Goal: Information Seeking & Learning: Learn about a topic

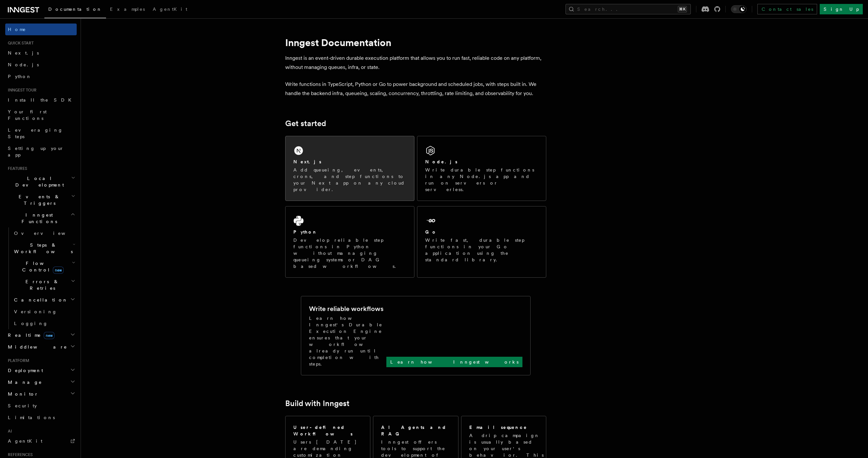
click at [300, 157] on div "Next.js Add queueing, events, crons, and step functions to your Next app on any…" at bounding box center [350, 168] width 129 height 64
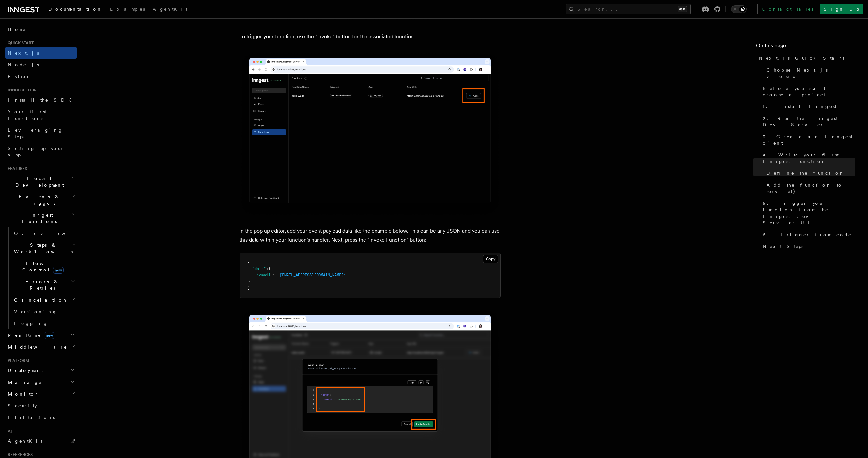
scroll to position [2280, 0]
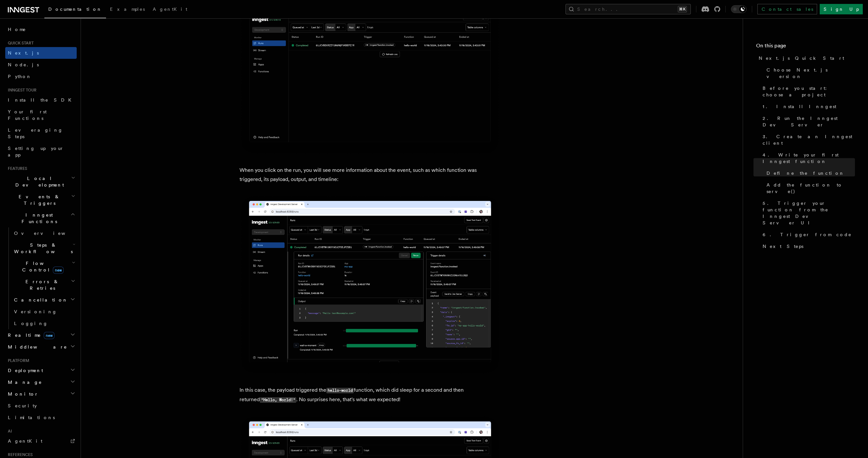
click at [40, 241] on span "Steps & Workflows" at bounding box center [41, 247] width 61 height 13
click at [40, 257] on link "Overview" at bounding box center [47, 263] width 59 height 12
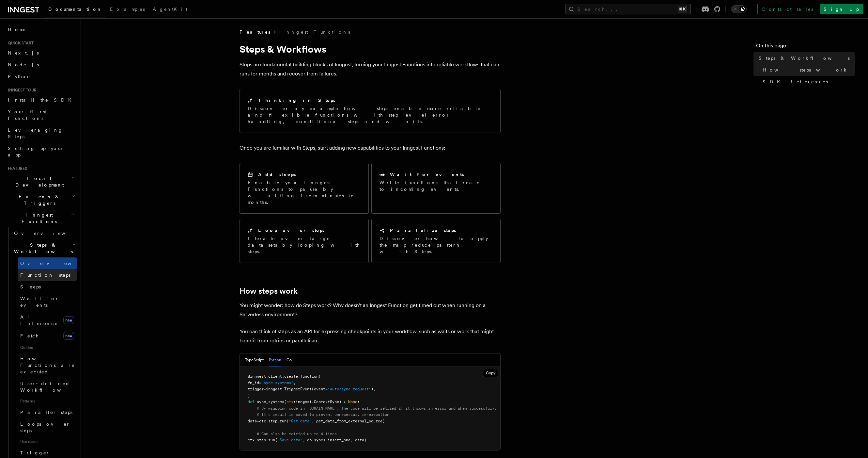
click at [40, 269] on link "Function steps" at bounding box center [47, 275] width 59 height 12
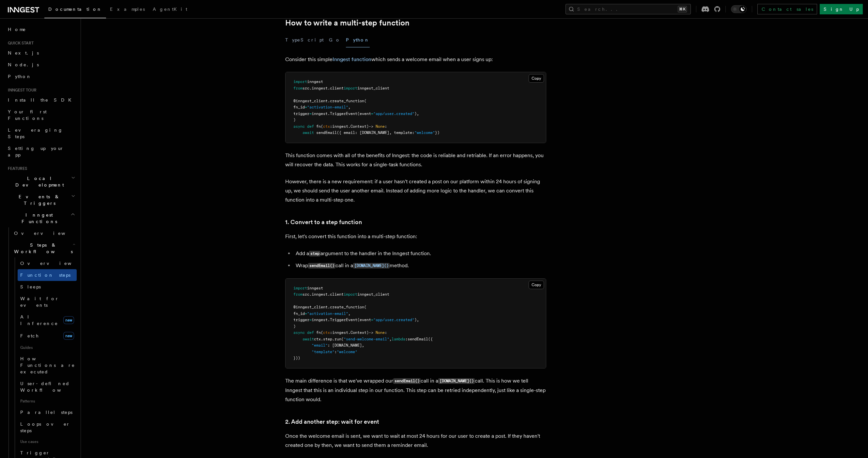
scroll to position [140, 0]
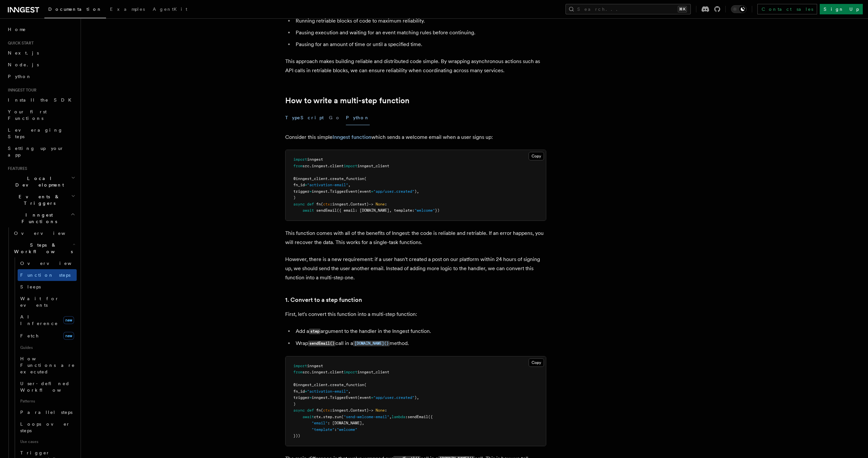
click at [300, 117] on button "TypeScript" at bounding box center [304, 117] width 39 height 15
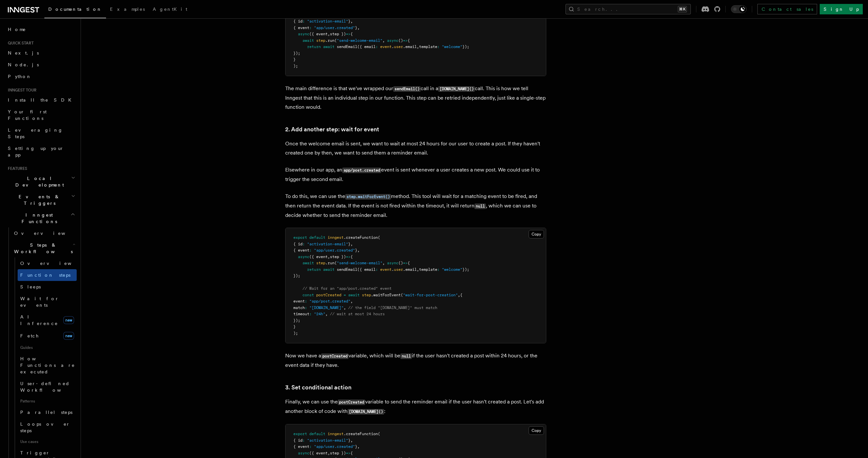
scroll to position [504, 0]
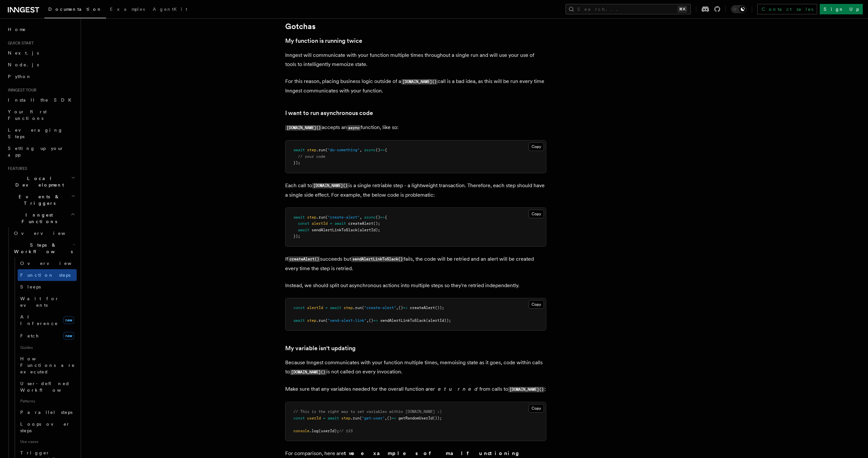
scroll to position [1370, 0]
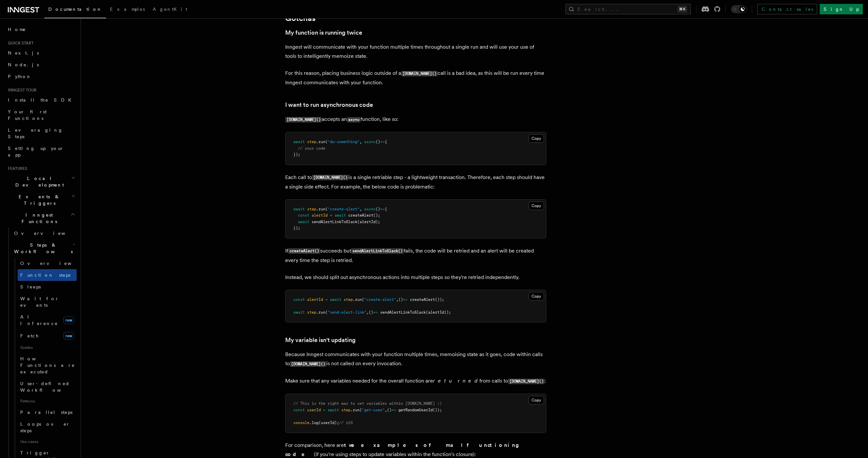
click at [465, 191] on p "Each call to step.run() is a single retriable step - a lightweight transaction.…" at bounding box center [415, 182] width 261 height 19
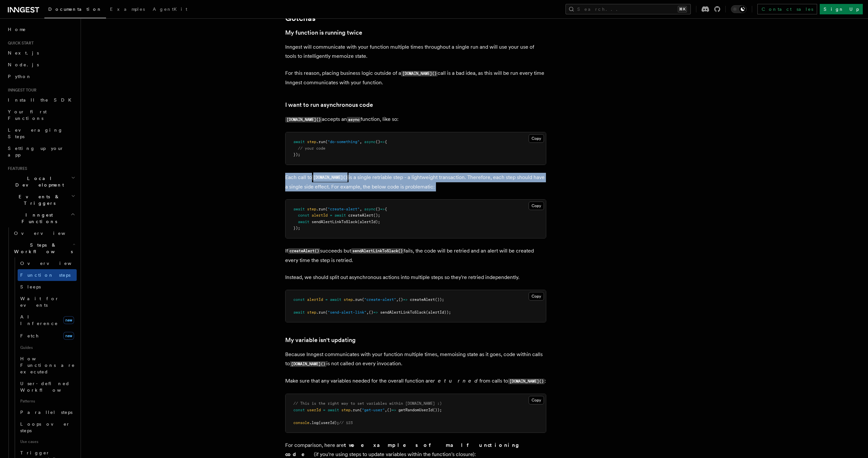
drag, startPoint x: 465, startPoint y: 194, endPoint x: 464, endPoint y: 199, distance: 5.1
click at [466, 191] on p "Each call to step.run() is a single retriable step - a lightweight transaction.…" at bounding box center [415, 182] width 261 height 19
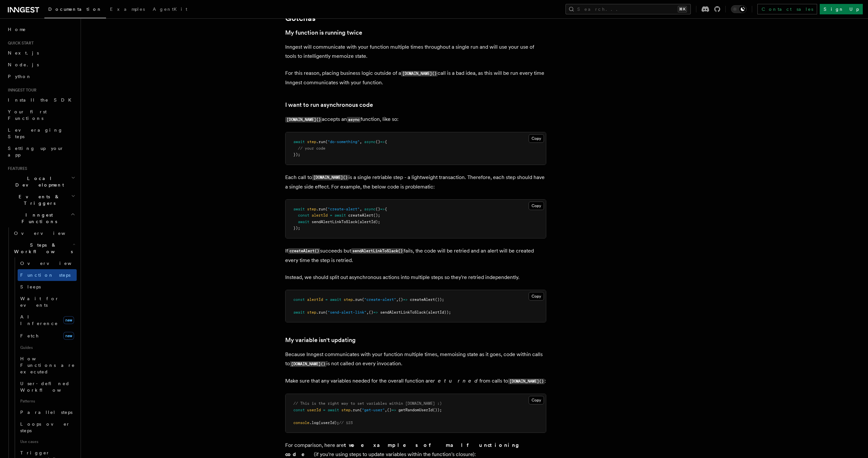
click at [447, 222] on pre "await step .run ( "create-alert" , async () => { const alertId = await createAl…" at bounding box center [416, 218] width 260 height 39
click at [446, 216] on pre "await step .run ( "create-alert" , async () => { const alertId = await createAl…" at bounding box center [416, 218] width 260 height 39
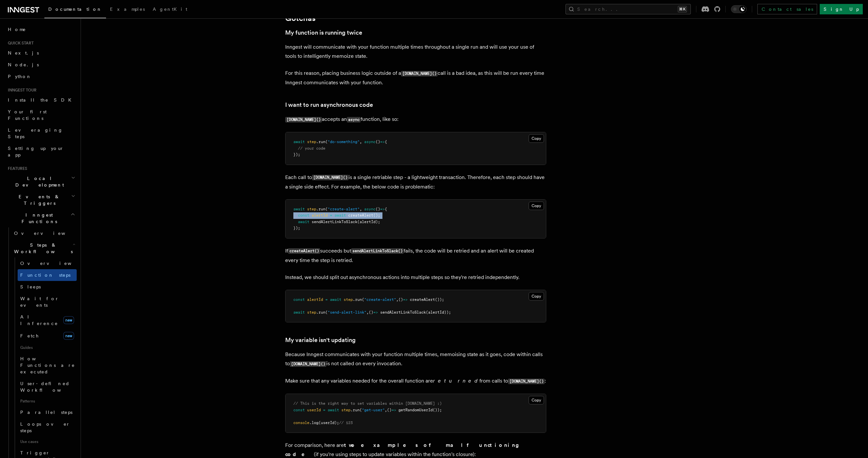
drag, startPoint x: 446, startPoint y: 216, endPoint x: 447, endPoint y: 223, distance: 7.2
click at [446, 216] on pre "await step .run ( "create-alert" , async () => { const alertId = await createAl…" at bounding box center [416, 218] width 260 height 39
click at [447, 223] on pre "await step .run ( "create-alert" , async () => { const alertId = await createAl…" at bounding box center [416, 218] width 260 height 39
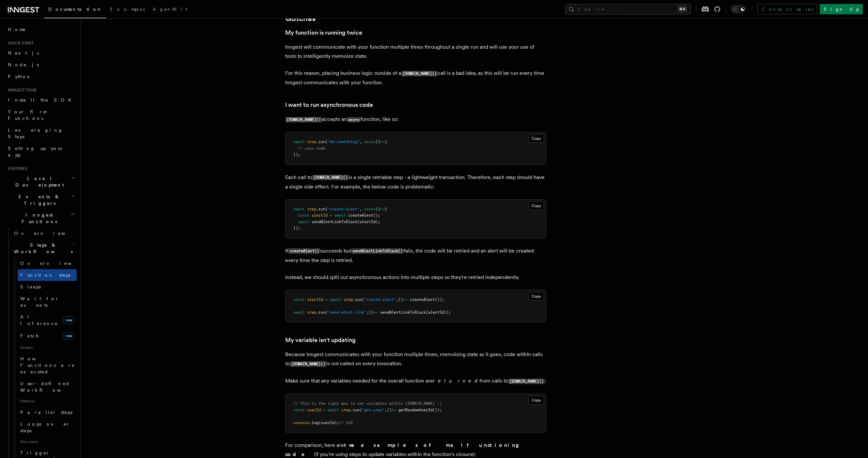
click at [454, 251] on p "If createAlert() succeeds but sendAlertLinkToSlack() fails, the code will be re…" at bounding box center [415, 255] width 261 height 19
click at [455, 251] on p "If createAlert() succeeds but sendAlertLinkToSlack() fails, the code will be re…" at bounding box center [415, 255] width 261 height 19
drag, startPoint x: 455, startPoint y: 251, endPoint x: 470, endPoint y: 274, distance: 28.0
click at [455, 252] on p "If createAlert() succeeds but sendAlertLinkToSlack() fails, the code will be re…" at bounding box center [415, 255] width 261 height 19
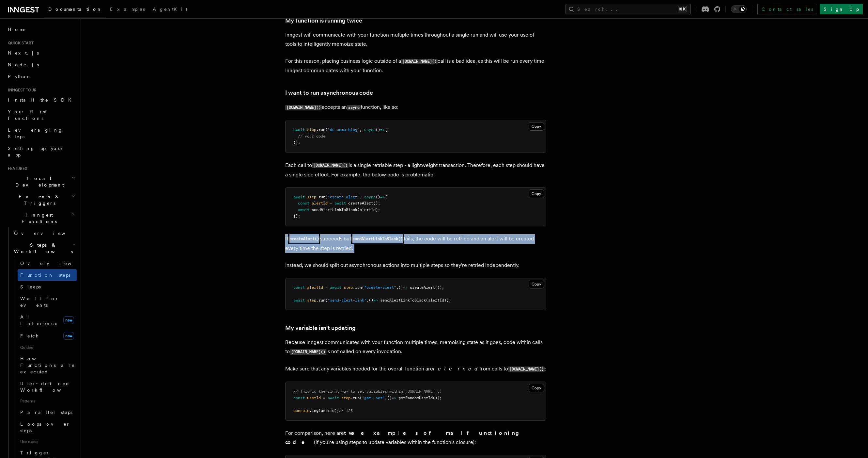
scroll to position [1402, 0]
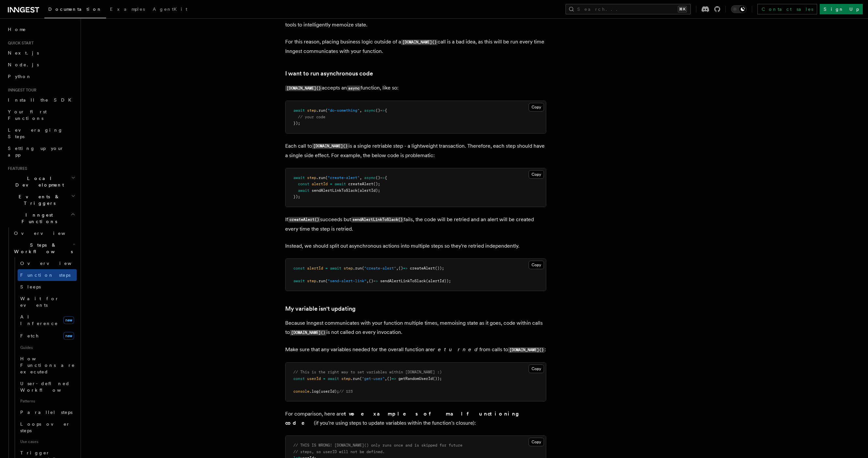
click at [464, 249] on p "Instead, we should split out asynchronous actions into multiple steps so they'r…" at bounding box center [415, 245] width 261 height 9
click at [465, 250] on p "Instead, we should split out asynchronous actions into multiple steps so they'r…" at bounding box center [415, 245] width 261 height 9
click at [471, 268] on pre "const alertId = await step .run ( "create-alert" , () => createAlert ()); await…" at bounding box center [416, 274] width 260 height 32
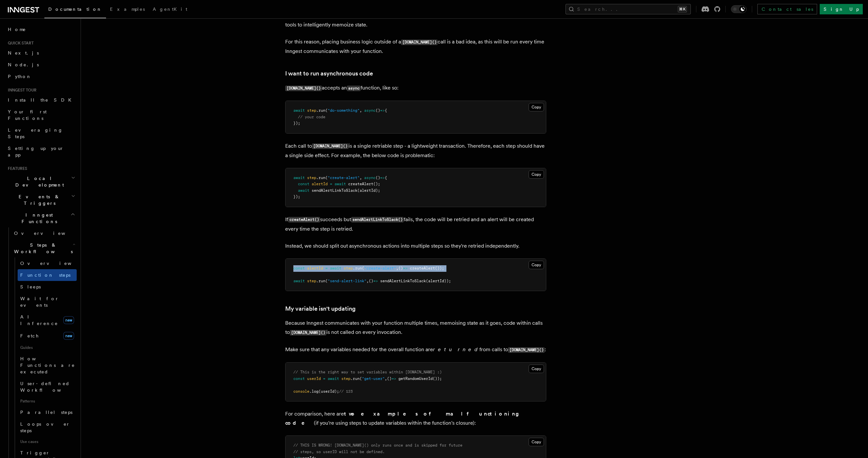
click at [471, 268] on pre "const alertId = await step .run ( "create-alert" , () => createAlert ()); await…" at bounding box center [416, 274] width 260 height 32
click at [471, 283] on pre "const alertId = await step .run ( "create-alert" , () => createAlert ()); await…" at bounding box center [416, 274] width 260 height 32
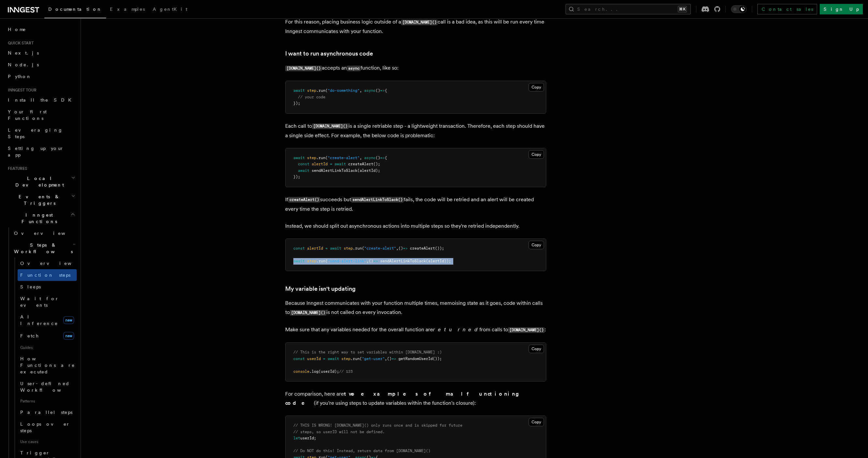
scroll to position [1491, 0]
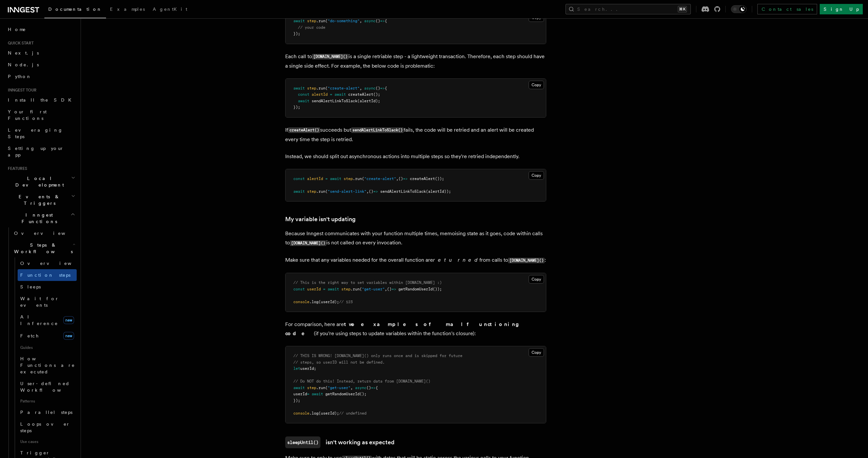
click at [372, 223] on h3 "My variable isn't updating" at bounding box center [415, 218] width 261 height 9
click at [373, 224] on h3 "My variable isn't updating" at bounding box center [415, 218] width 261 height 9
click at [370, 239] on p "Because Inngest communicates with your function multiple times, memoising state…" at bounding box center [415, 238] width 261 height 19
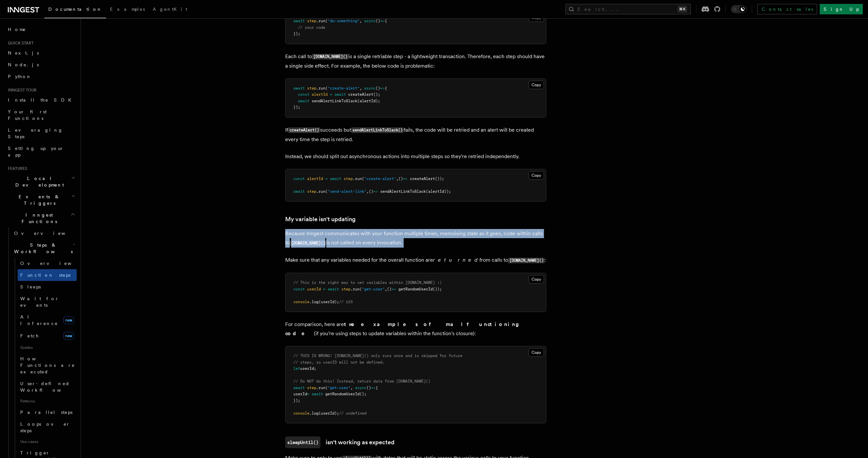
click at [371, 239] on p "Because Inngest communicates with your function multiple times, memoising state…" at bounding box center [415, 238] width 261 height 19
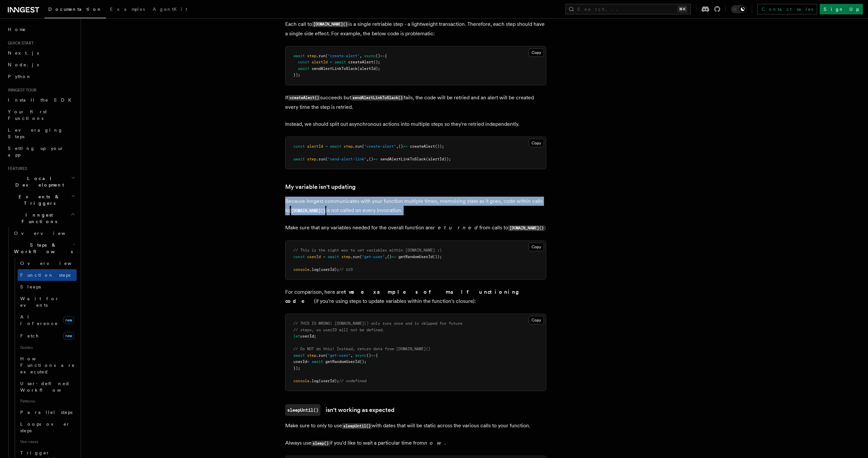
scroll to position [1603, 0]
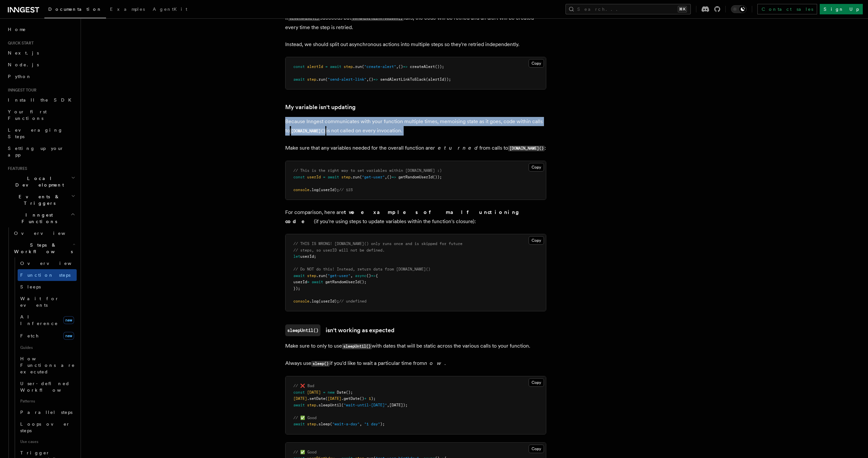
click at [375, 178] on pre "// This is the right way to set variables within step.run :) const userId = awa…" at bounding box center [416, 180] width 260 height 39
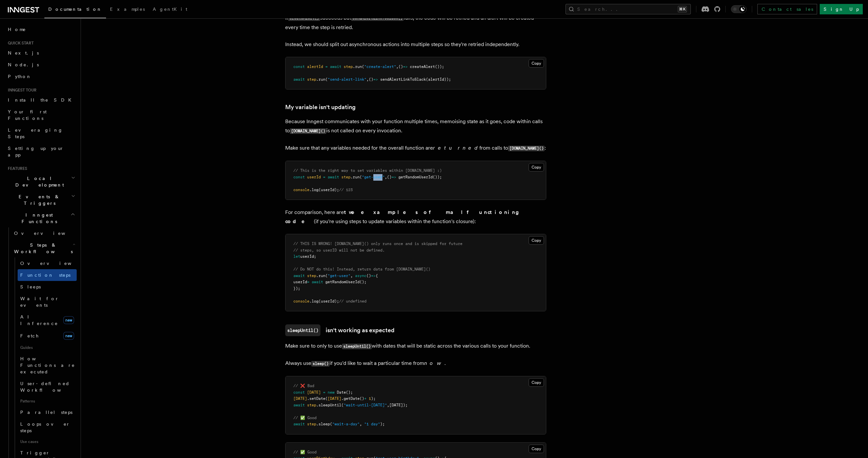
click at [375, 178] on pre "// This is the right way to set variables within step.run :) const userId = awa…" at bounding box center [416, 180] width 260 height 39
click at [386, 223] on p "For comparison, here are two examples of malfunctioning code (if you're using s…" at bounding box center [415, 217] width 261 height 18
click at [386, 224] on p "For comparison, here are two examples of malfunctioning code (if you're using s…" at bounding box center [415, 217] width 261 height 18
click at [385, 224] on p "For comparison, here are two examples of malfunctioning code (if you're using s…" at bounding box center [415, 217] width 261 height 18
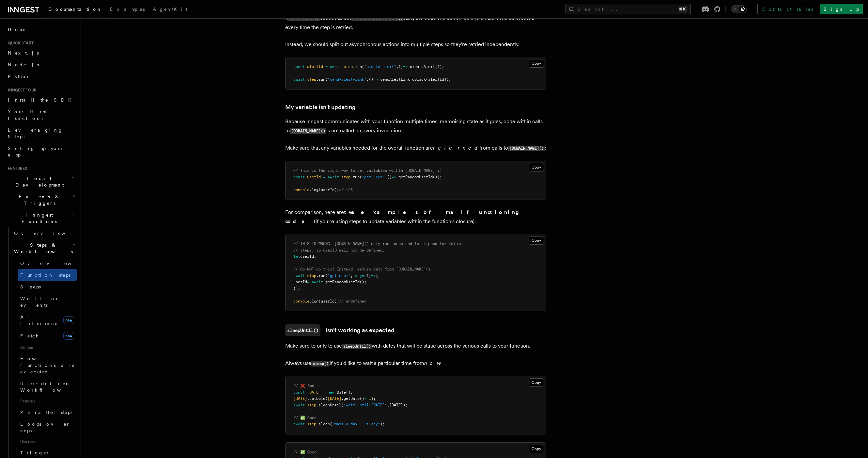
click at [385, 224] on p "For comparison, here are two examples of malfunctioning code (if you're using s…" at bounding box center [415, 217] width 261 height 18
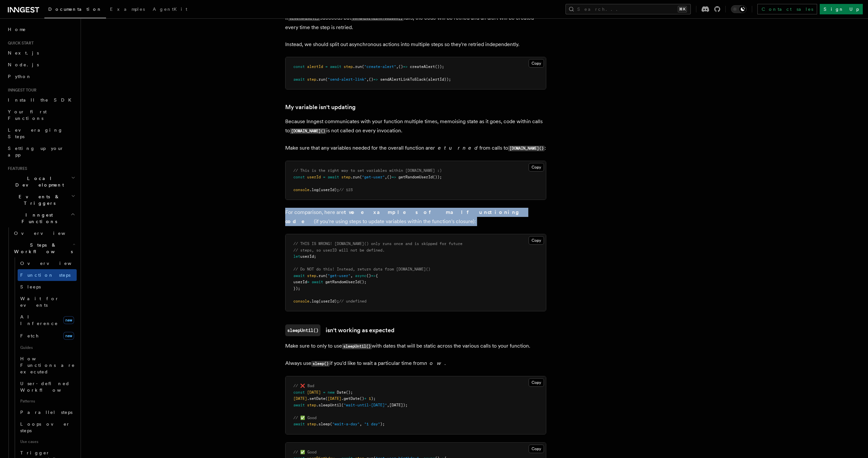
click at [386, 219] on p "For comparison, here are two examples of malfunctioning code (if you're using s…" at bounding box center [415, 217] width 261 height 18
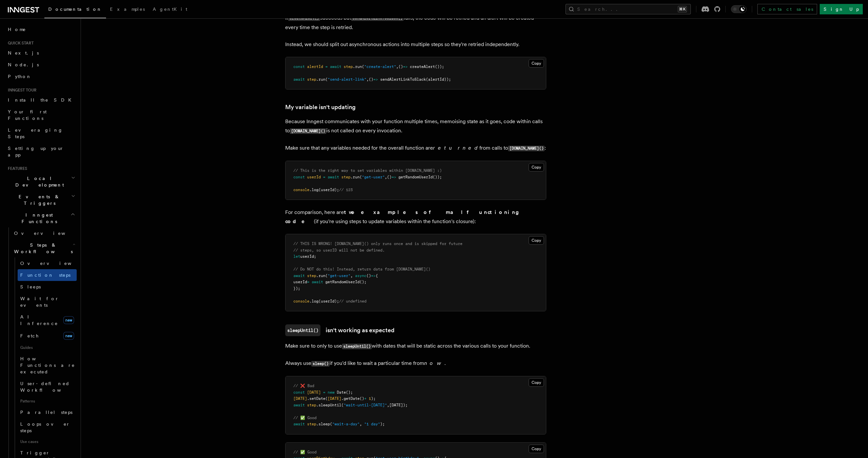
click at [386, 219] on p "For comparison, here are two examples of malfunctioning code (if you're using s…" at bounding box center [415, 217] width 261 height 18
drag, startPoint x: 386, startPoint y: 219, endPoint x: 383, endPoint y: 227, distance: 9.1
click at [386, 219] on p "For comparison, here are two examples of malfunctioning code (if you're using s…" at bounding box center [415, 217] width 261 height 18
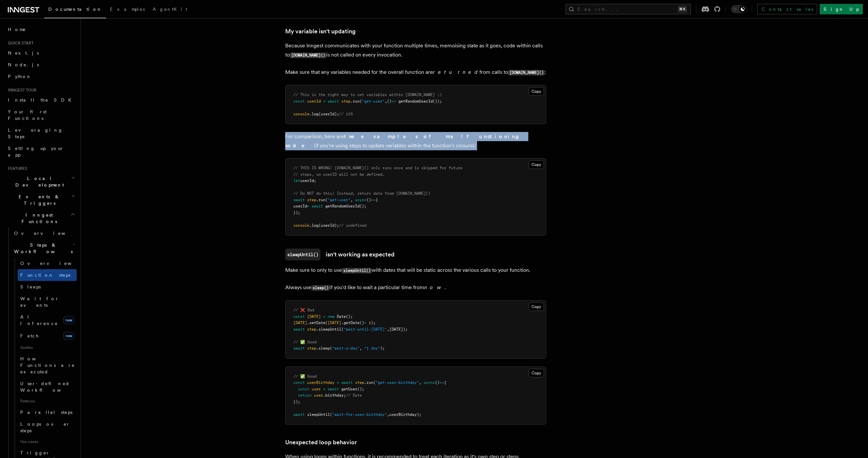
scroll to position [1720, 0]
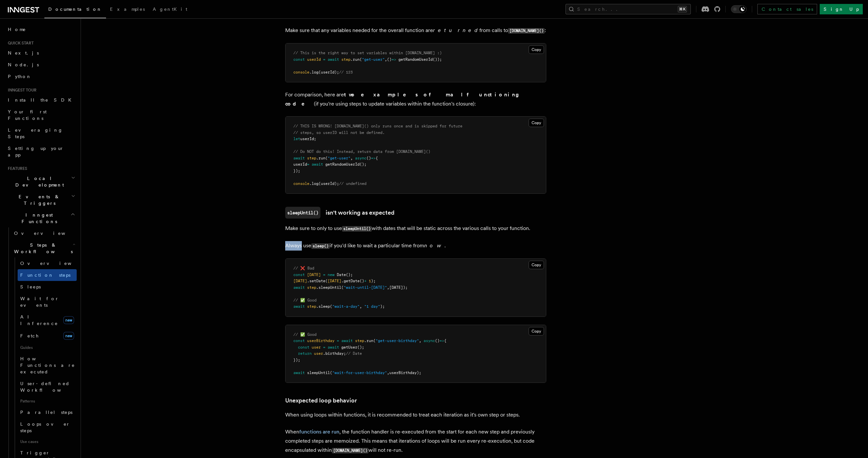
click at [371, 231] on code "sleepUntil()" at bounding box center [357, 229] width 30 height 6
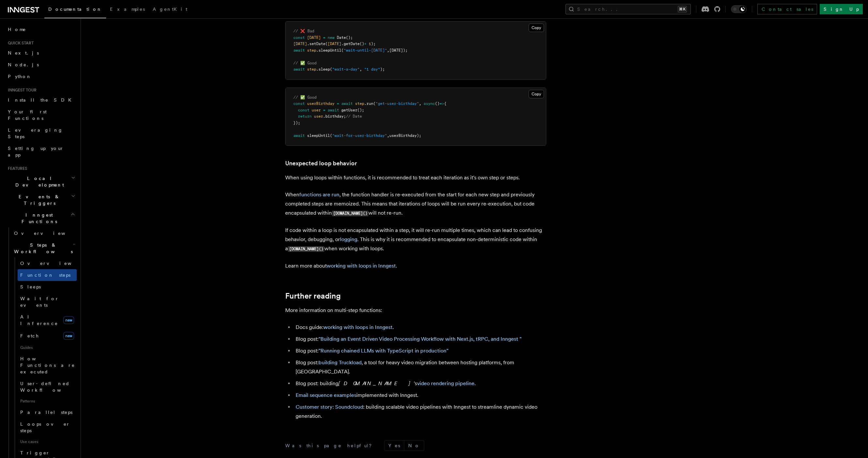
scroll to position [2041, 0]
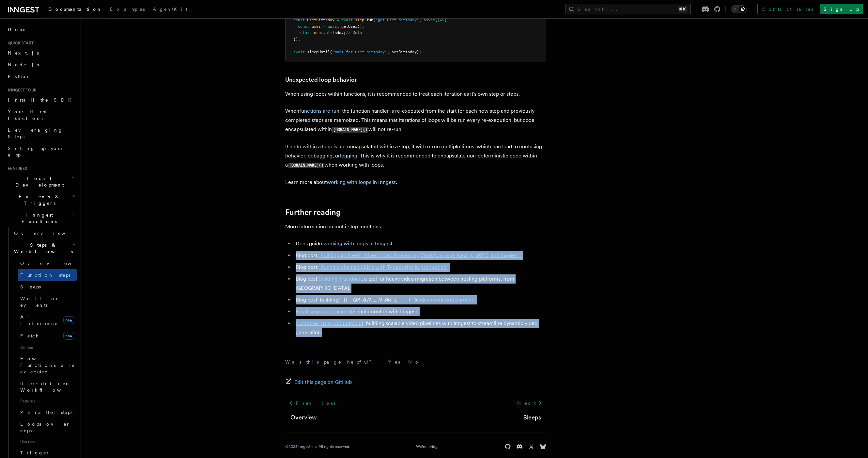
drag, startPoint x: 272, startPoint y: 259, endPoint x: 475, endPoint y: 325, distance: 213.2
click at [475, 325] on li "Customer story: Soundcloud : building scalable video pipelines with Inngest to …" at bounding box center [420, 327] width 253 height 18
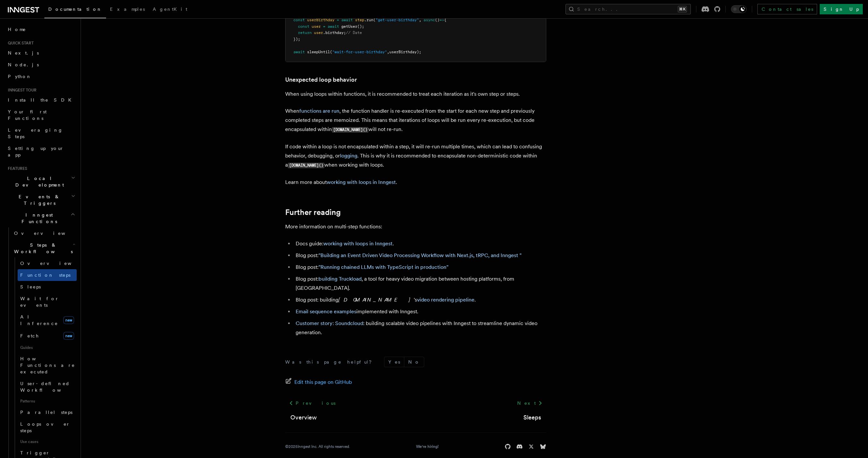
click at [475, 326] on li "Customer story: Soundcloud : building scalable video pipelines with Inngest to …" at bounding box center [420, 327] width 253 height 18
click at [475, 321] on li "Customer story: Soundcloud : building scalable video pipelines with Inngest to …" at bounding box center [420, 327] width 253 height 18
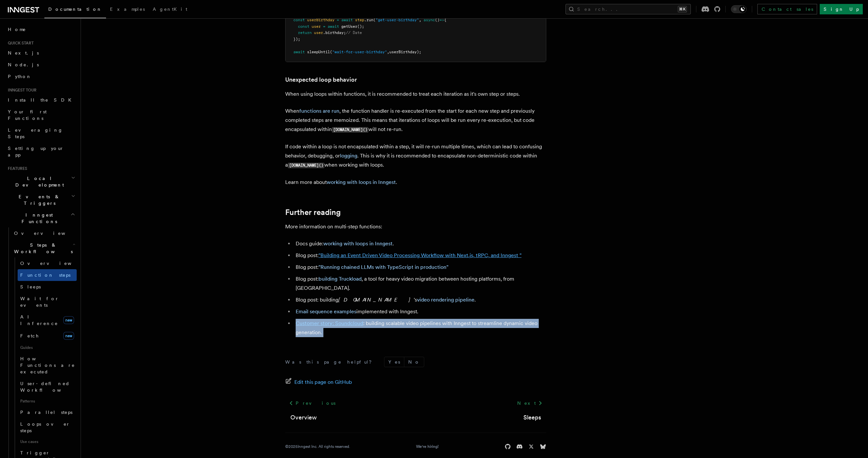
click at [476, 258] on link ""Building an Event Driven Video Processing Workflow with Next.js, tRPC, and Inn…" at bounding box center [419, 255] width 203 height 6
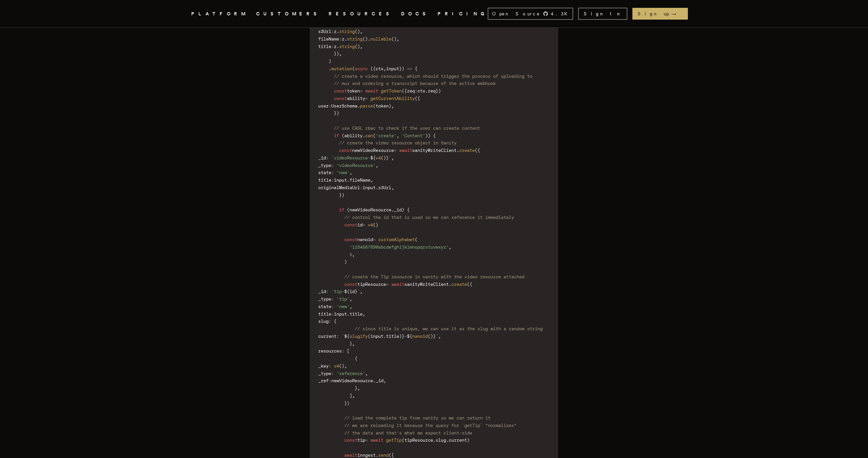
scroll to position [1817, 0]
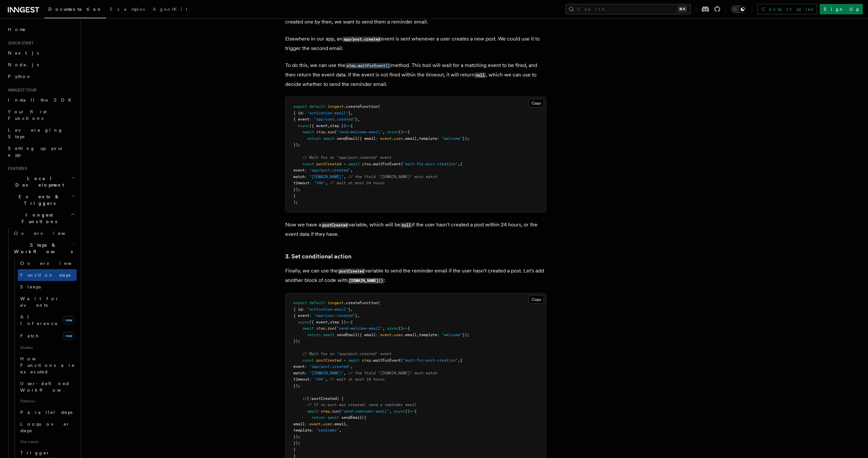
scroll to position [635, 0]
click at [36, 281] on link "Sleeps" at bounding box center [47, 287] width 59 height 12
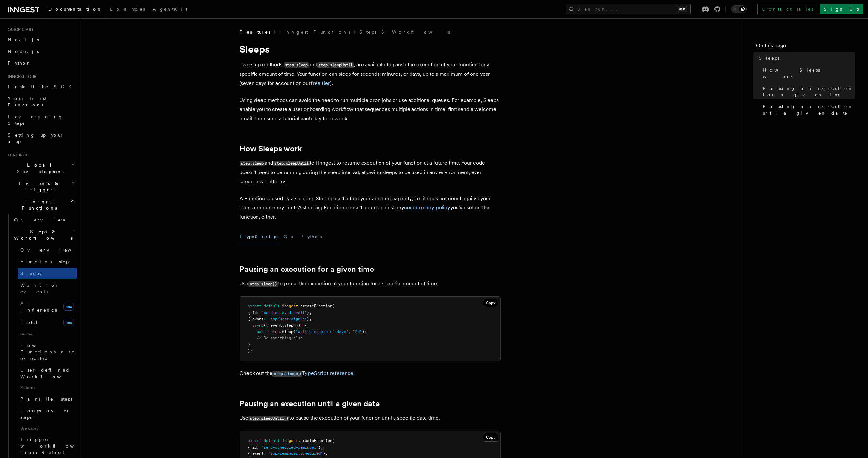
scroll to position [14, 0]
click at [59, 341] on span "How Functions are executed" at bounding box center [48, 351] width 56 height 20
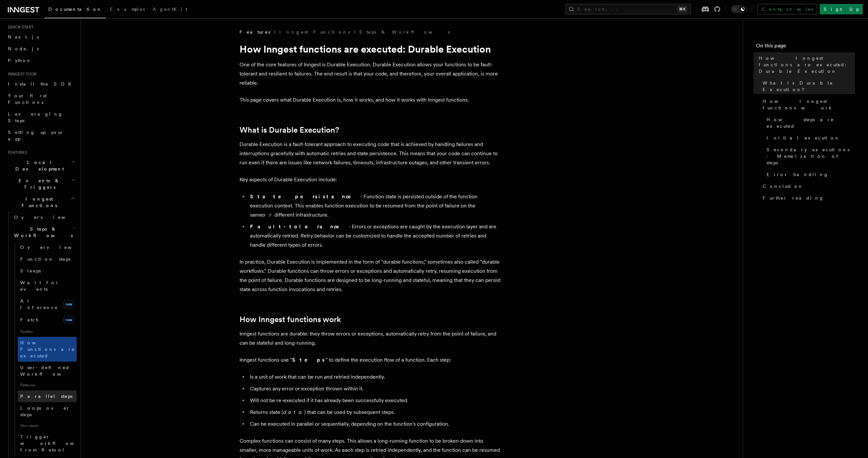
scroll to position [16, 0]
click at [60, 390] on link "Parallel steps" at bounding box center [47, 396] width 59 height 12
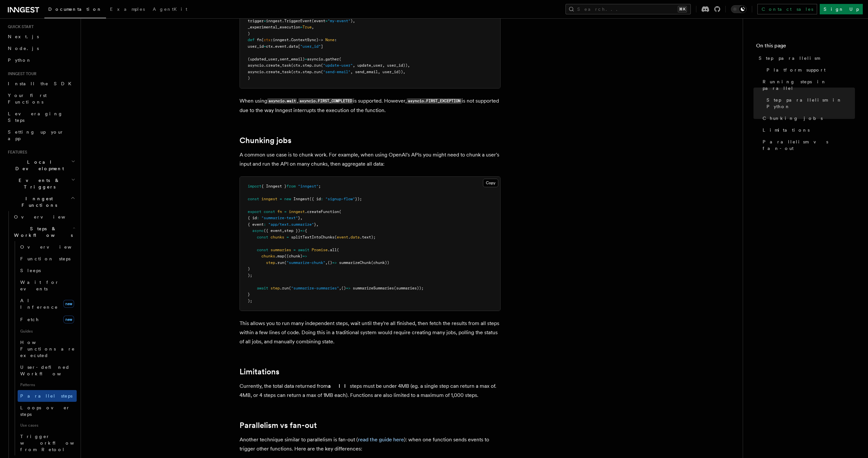
scroll to position [1018, 0]
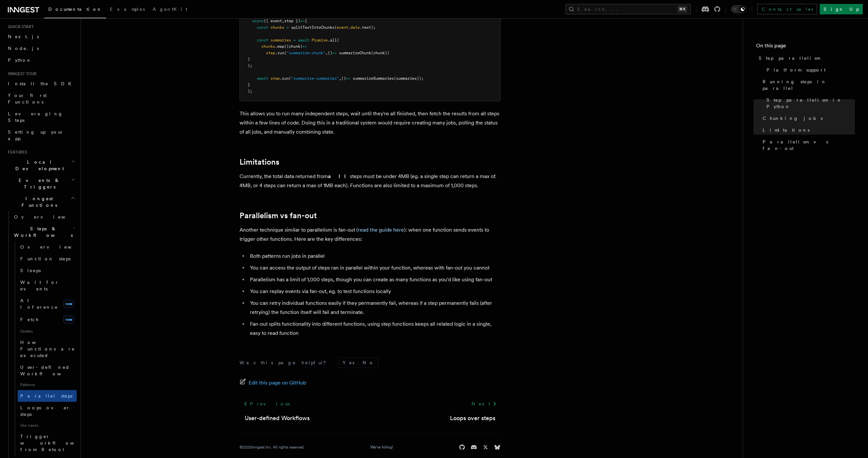
click at [71, 376] on header "Search... Documentation Examples AgentKit Home Quick start Next.js Node.js Pyth…" at bounding box center [40, 237] width 81 height 439
